Goal: Find specific page/section: Find specific page/section

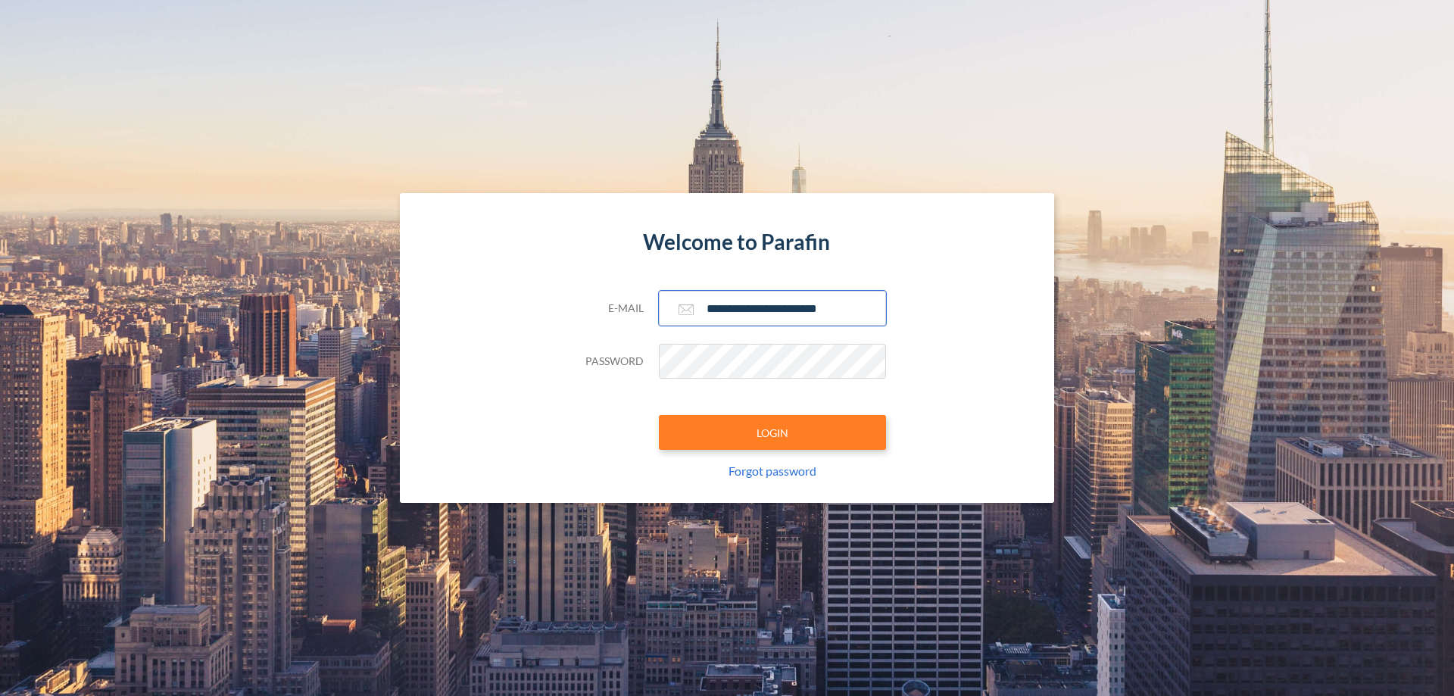
type input "**********"
click at [772, 432] on button "LOGIN" at bounding box center [772, 432] width 227 height 35
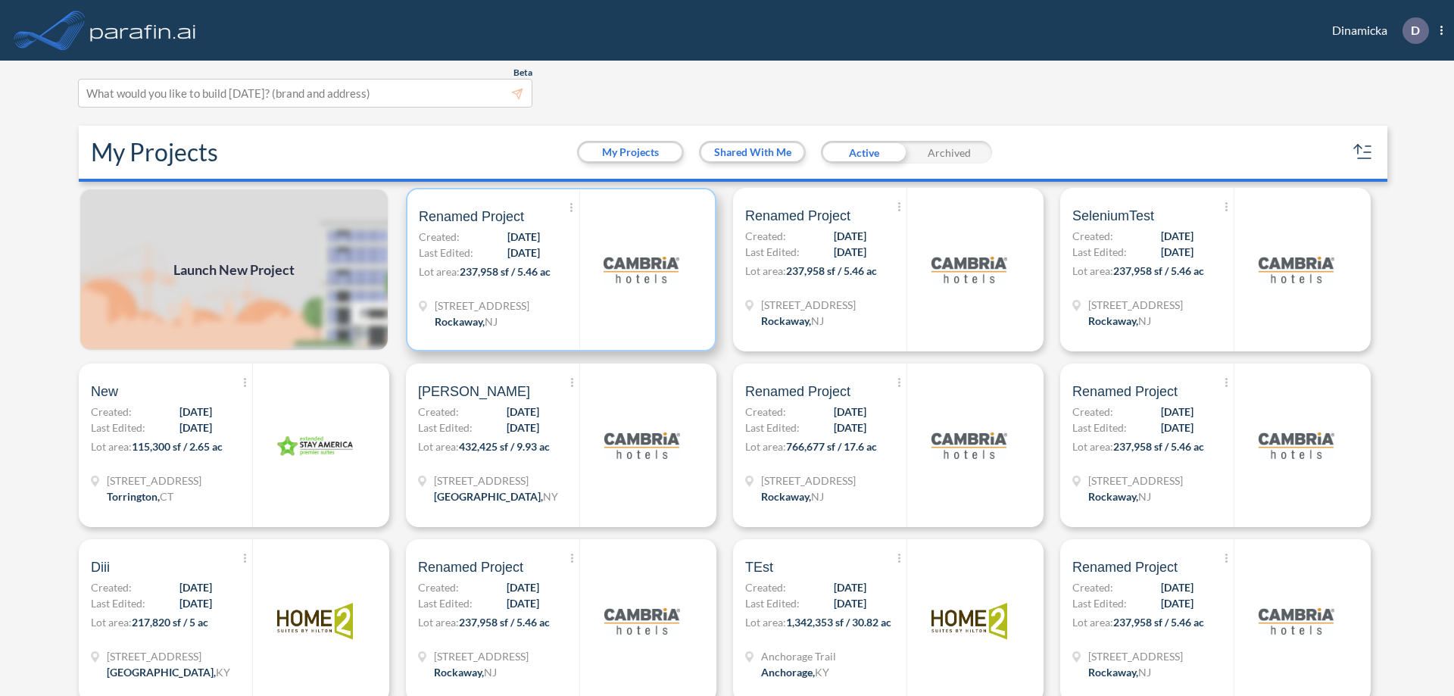
scroll to position [4, 0]
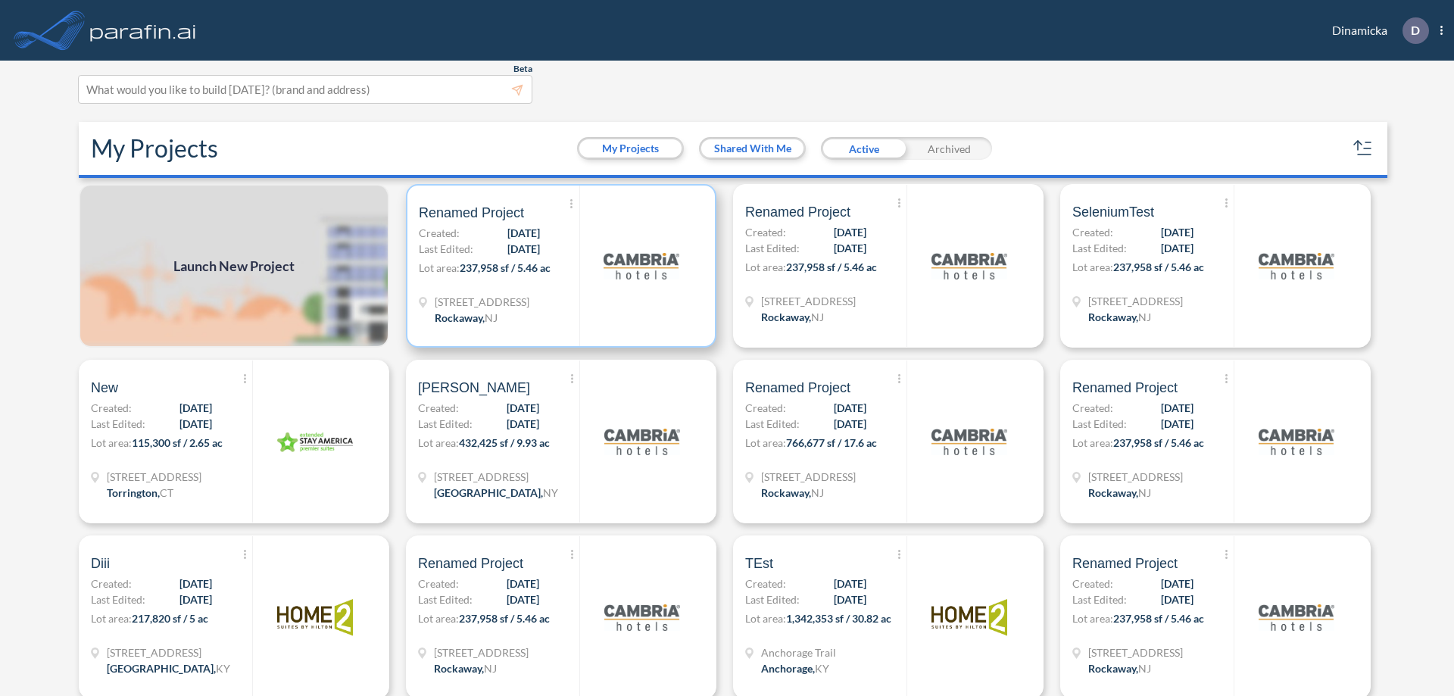
click at [558, 266] on p "Lot area: 237,958 sf / 5.46 ac" at bounding box center [499, 271] width 161 height 22
